Goal: Information Seeking & Learning: Learn about a topic

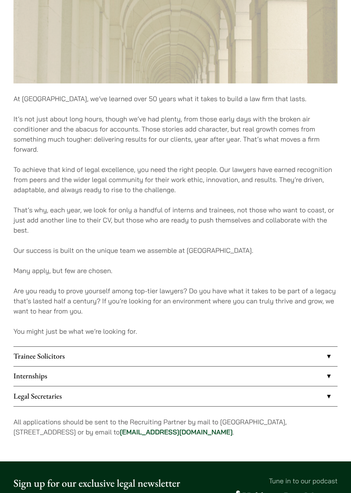
scroll to position [341, 0]
click at [39, 377] on link "Internships" at bounding box center [175, 376] width 324 height 19
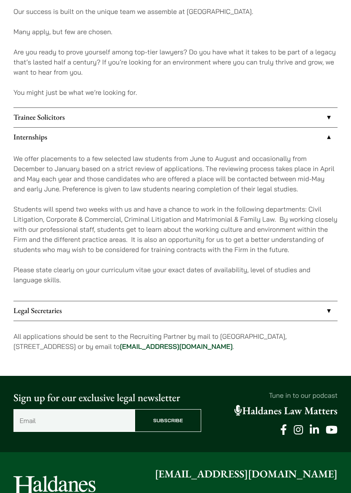
scroll to position [579, 0]
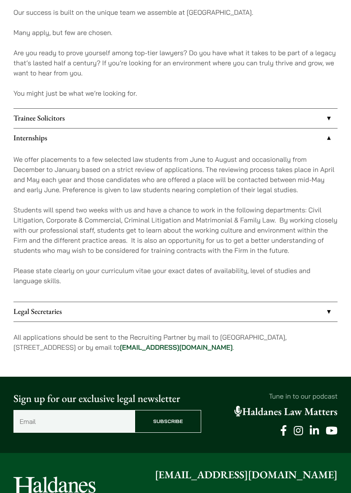
click at [27, 272] on p "Please state clearly on your curriculum vitae your exact dates of availability,…" at bounding box center [175, 275] width 324 height 20
click at [36, 139] on link "Internships" at bounding box center [175, 137] width 324 height 19
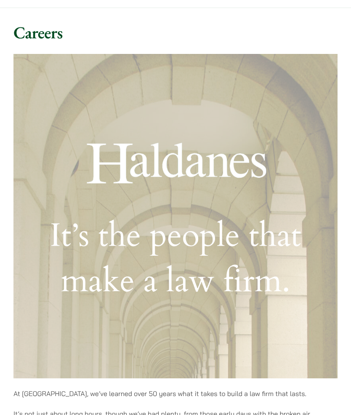
scroll to position [0, 0]
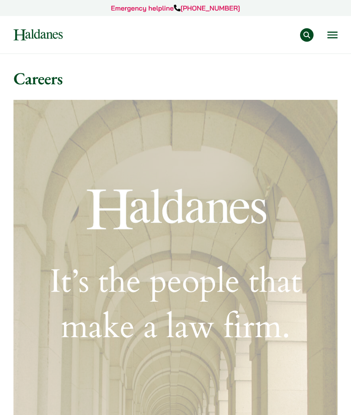
click at [331, 35] on button "Open menu" at bounding box center [333, 35] width 10 height 7
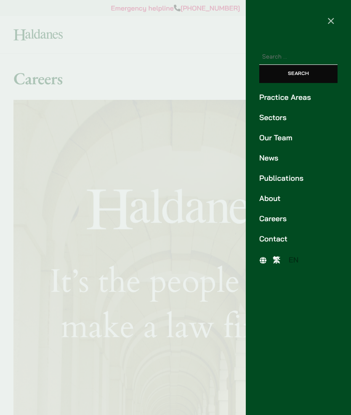
click at [278, 220] on link "Careers" at bounding box center [299, 218] width 78 height 11
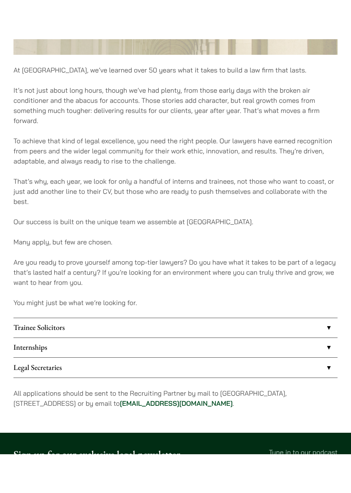
scroll to position [409, 0]
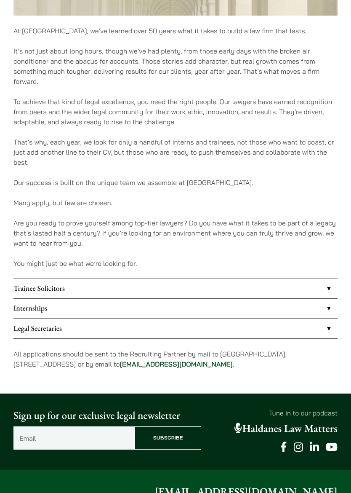
click at [309, 316] on link "Internships" at bounding box center [175, 308] width 324 height 19
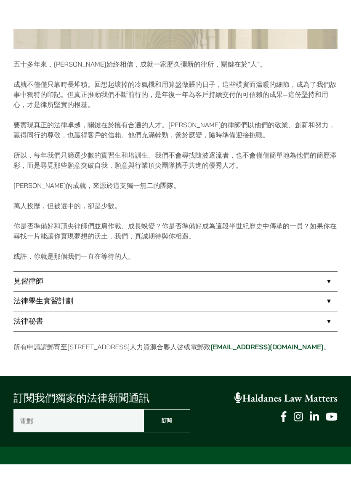
scroll to position [404, 0]
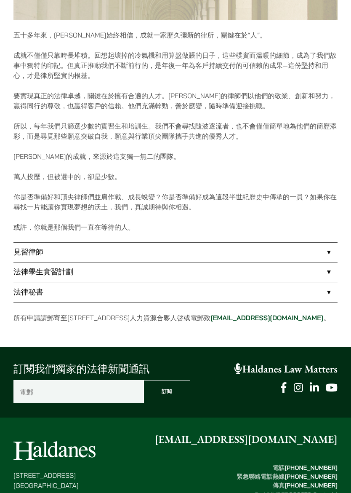
click at [284, 274] on link "法律學生實習計劃" at bounding box center [175, 271] width 324 height 19
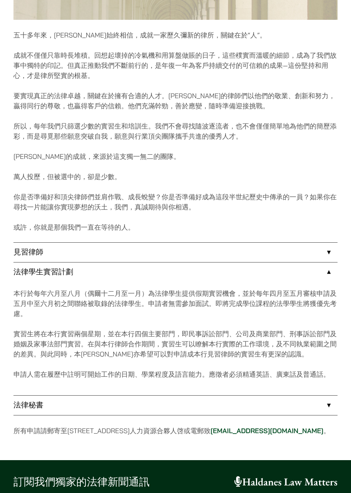
click at [328, 274] on link "法律學生實習計劃" at bounding box center [175, 271] width 324 height 19
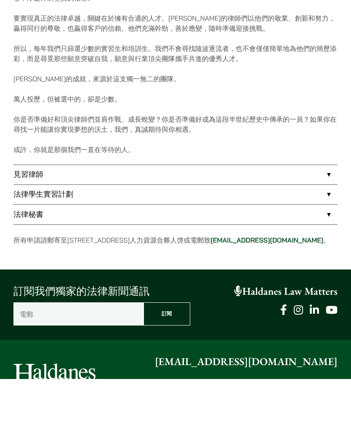
scroll to position [531, 0]
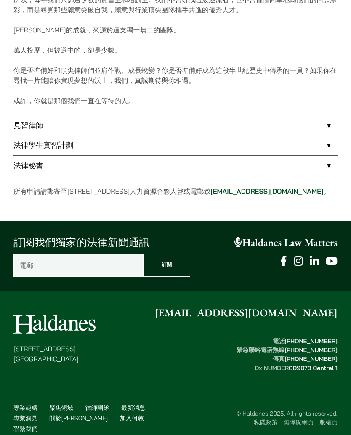
click at [120, 418] on link "加入何敦" at bounding box center [132, 419] width 24 height 8
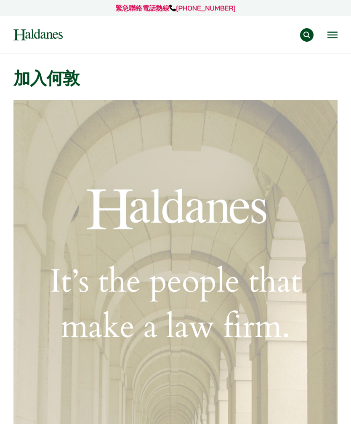
click at [333, 38] on button "Open menu" at bounding box center [333, 35] width 10 height 7
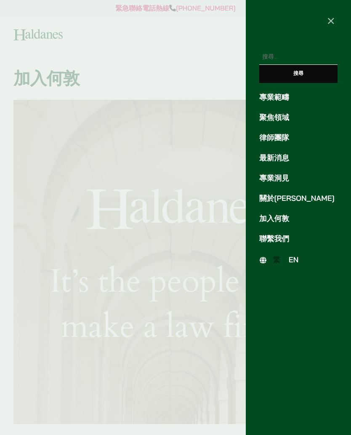
click at [279, 241] on link "聯繫我們" at bounding box center [299, 238] width 78 height 11
